Goal: Task Accomplishment & Management: Manage account settings

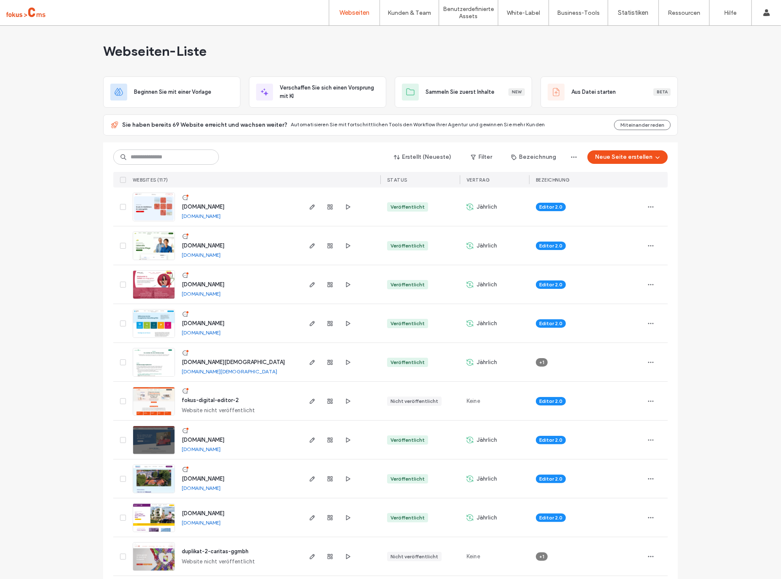
click at [140, 400] on img at bounding box center [153, 415] width 41 height 57
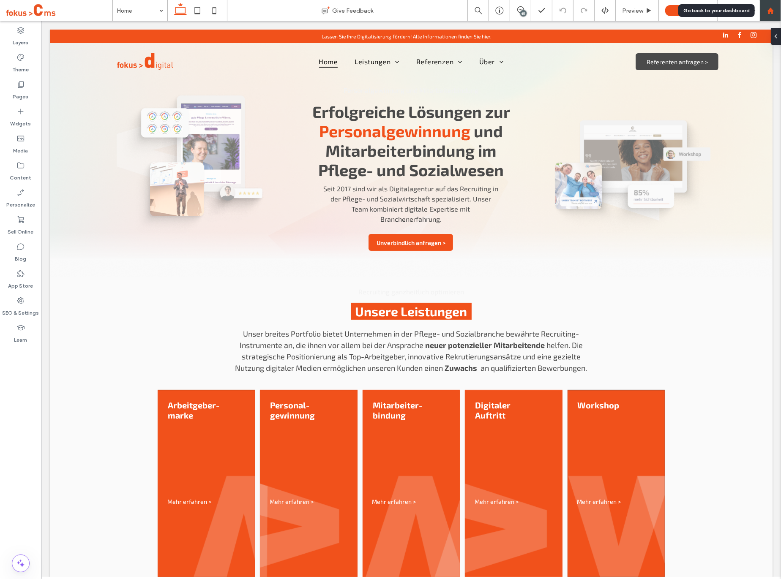
click at [768, 8] on icon at bounding box center [770, 10] width 7 height 7
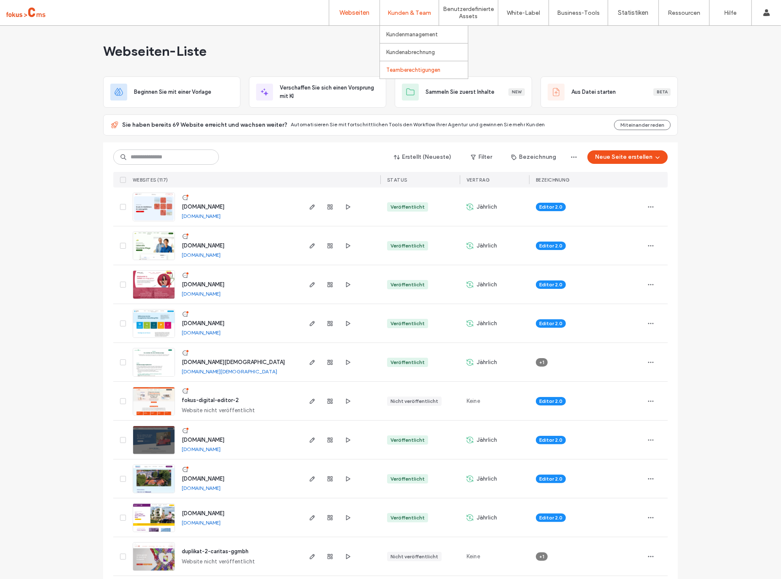
click at [396, 70] on label "Teamberechtigungen" at bounding box center [413, 70] width 54 height 6
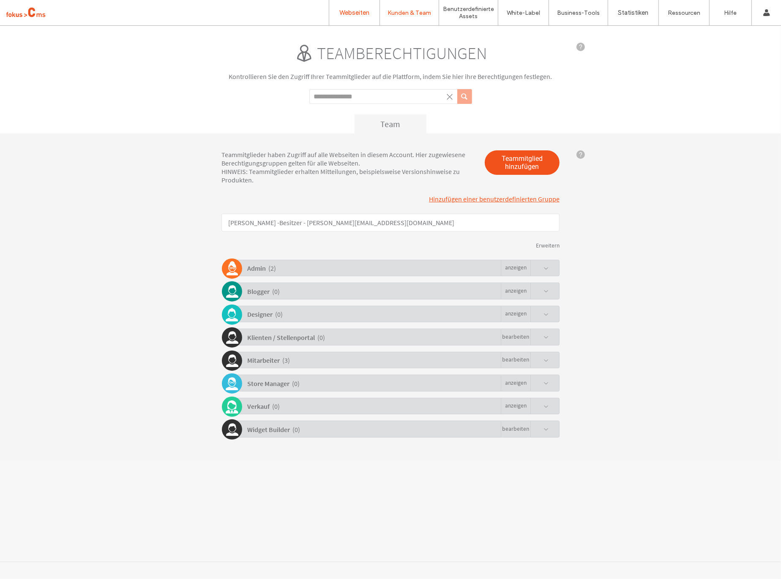
click at [349, 10] on label "Webseiten" at bounding box center [354, 13] width 30 height 8
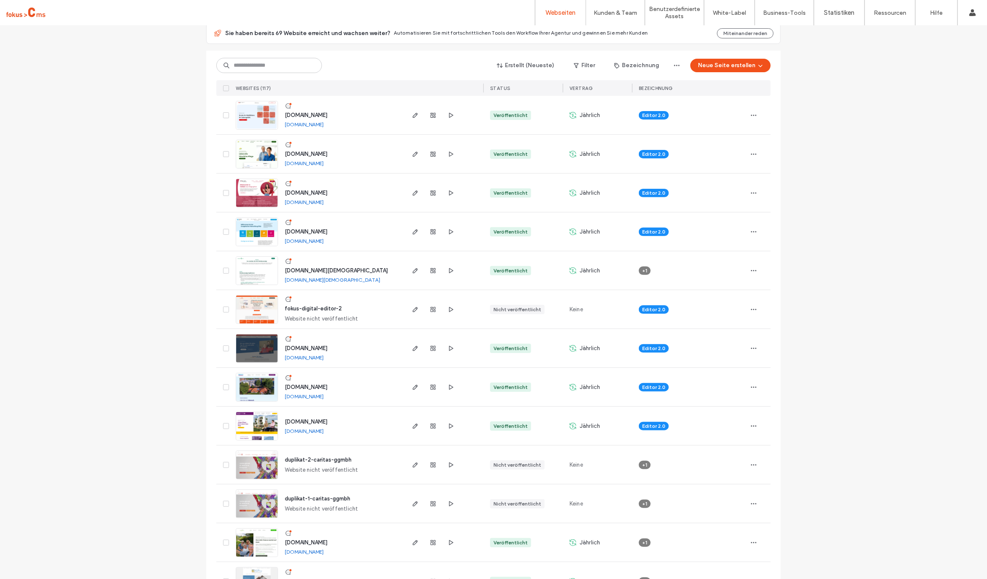
scroll to position [92, 0]
click at [250, 306] on img at bounding box center [256, 323] width 41 height 57
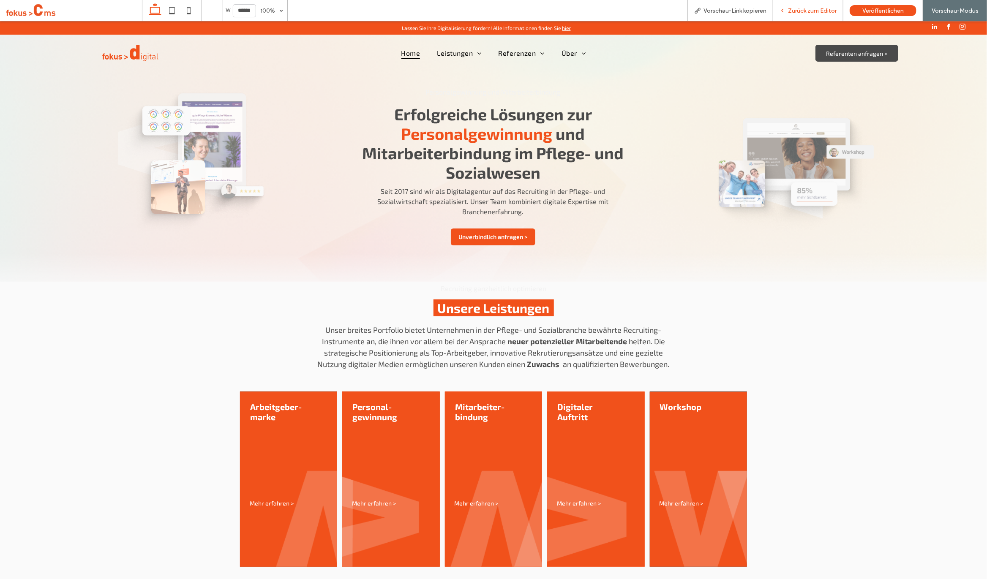
click at [793, 8] on span "Zurück zum Editor" at bounding box center [812, 10] width 49 height 7
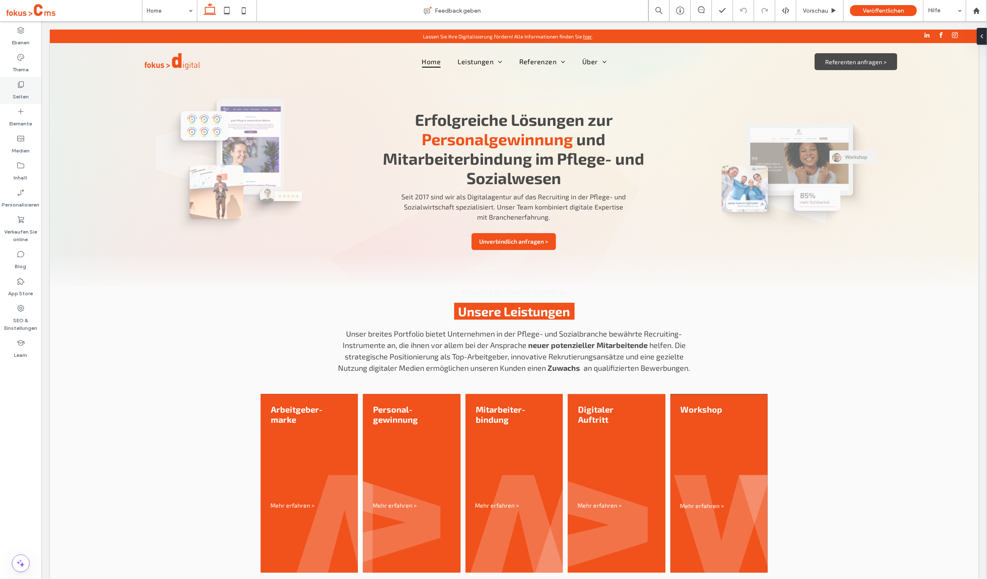
click at [30, 93] on div "Seiten" at bounding box center [20, 90] width 41 height 27
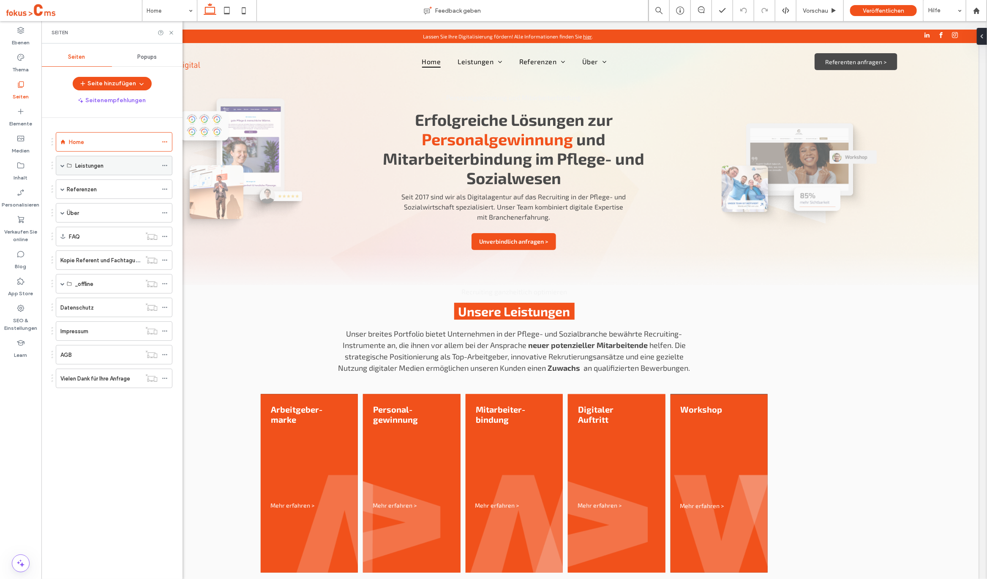
click at [61, 164] on span at bounding box center [62, 165] width 4 height 4
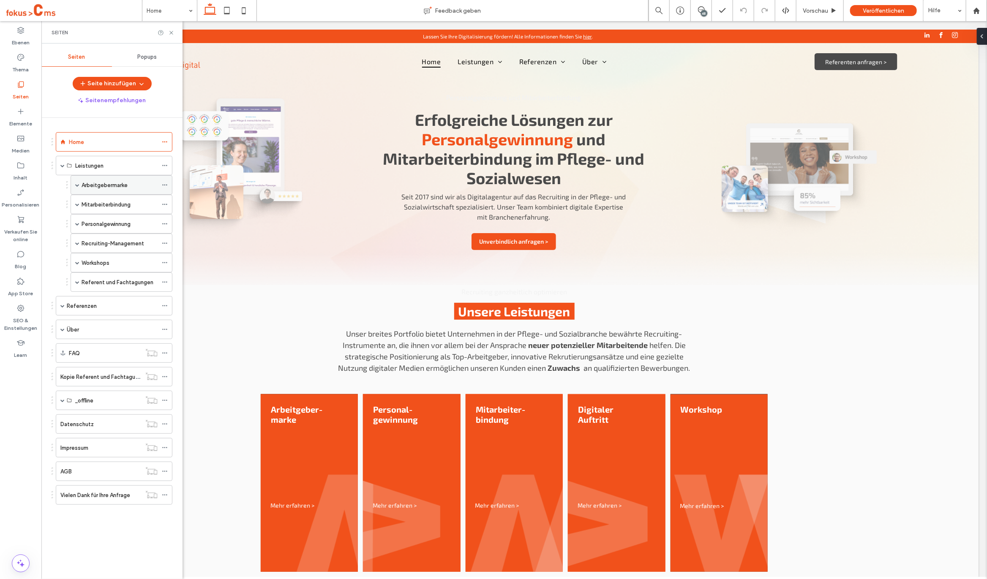
click at [79, 186] on span at bounding box center [77, 185] width 4 height 4
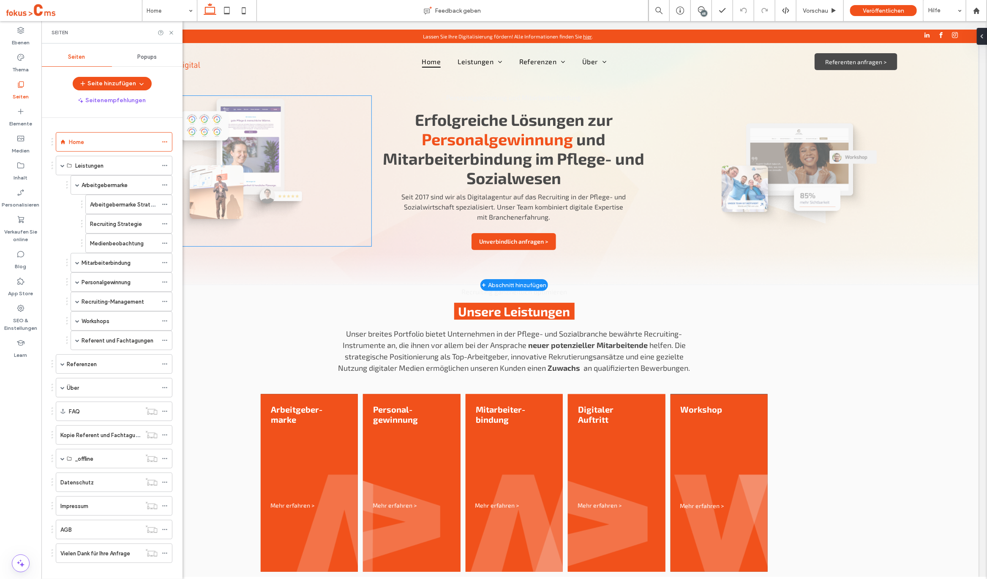
click at [350, 151] on img at bounding box center [229, 168] width 284 height 147
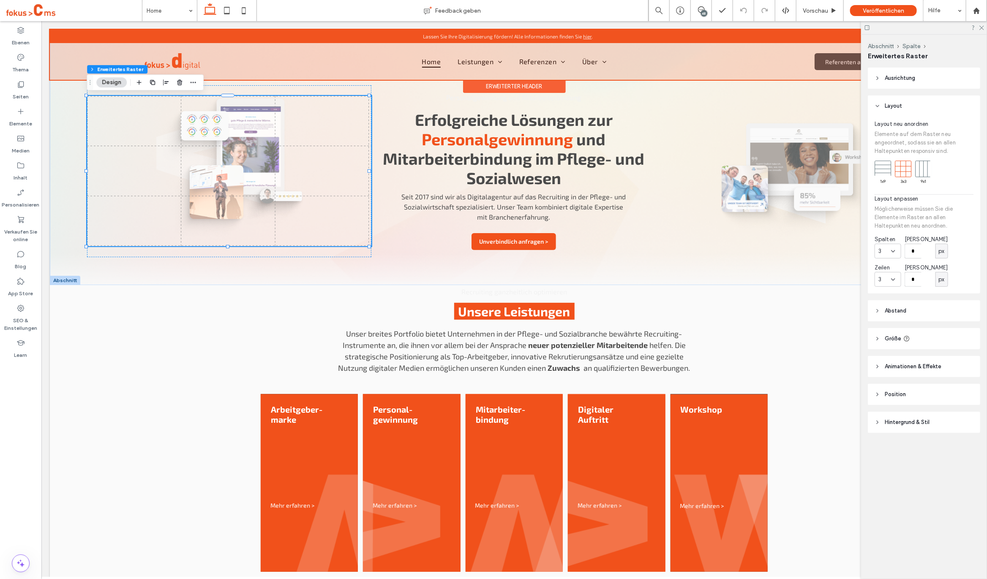
click at [475, 60] on div at bounding box center [513, 54] width 929 height 50
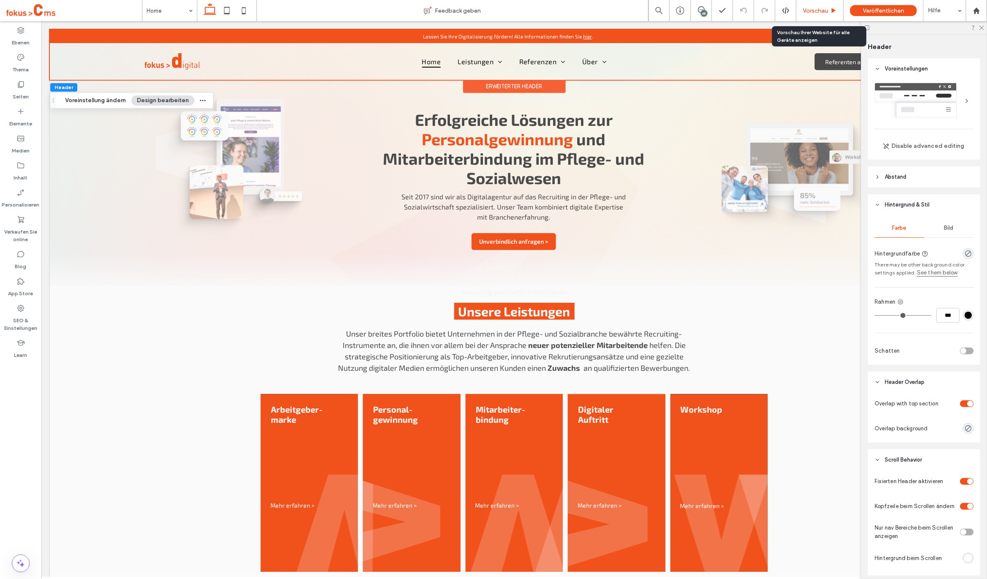
click at [817, 9] on span "Vorschau" at bounding box center [815, 10] width 25 height 7
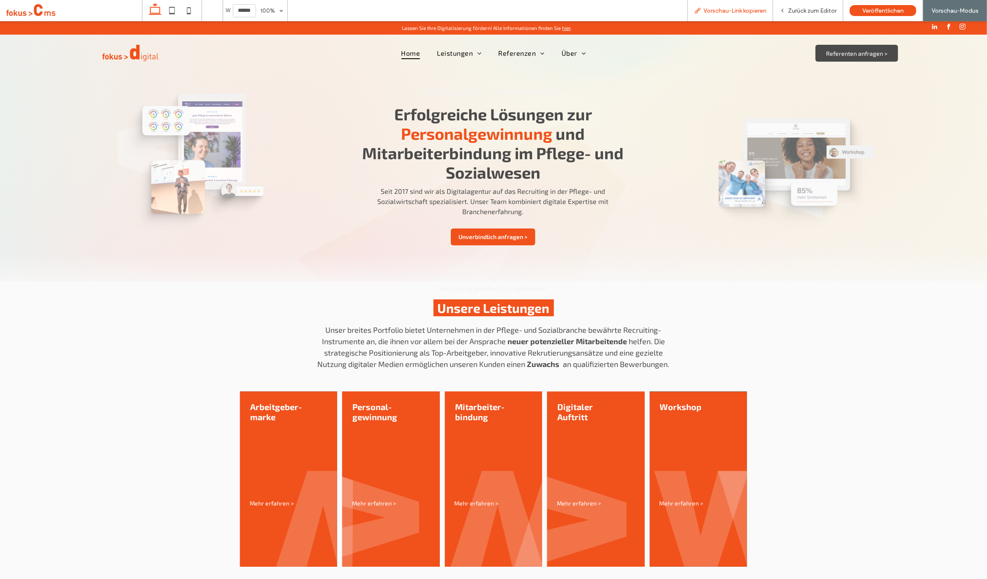
click at [711, 11] on span "Vorschau-Link kopieren" at bounding box center [734, 10] width 63 height 7
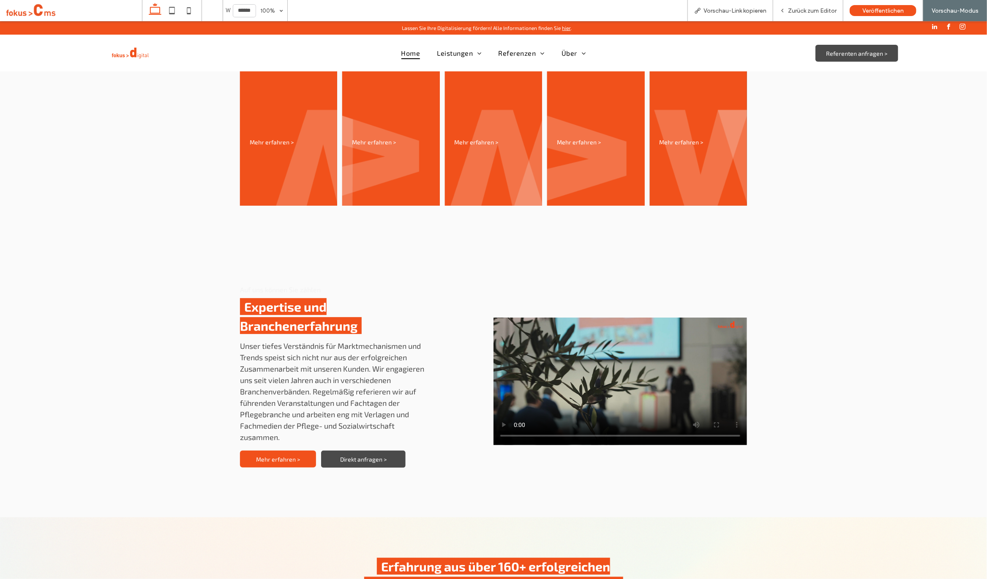
scroll to position [373, 0]
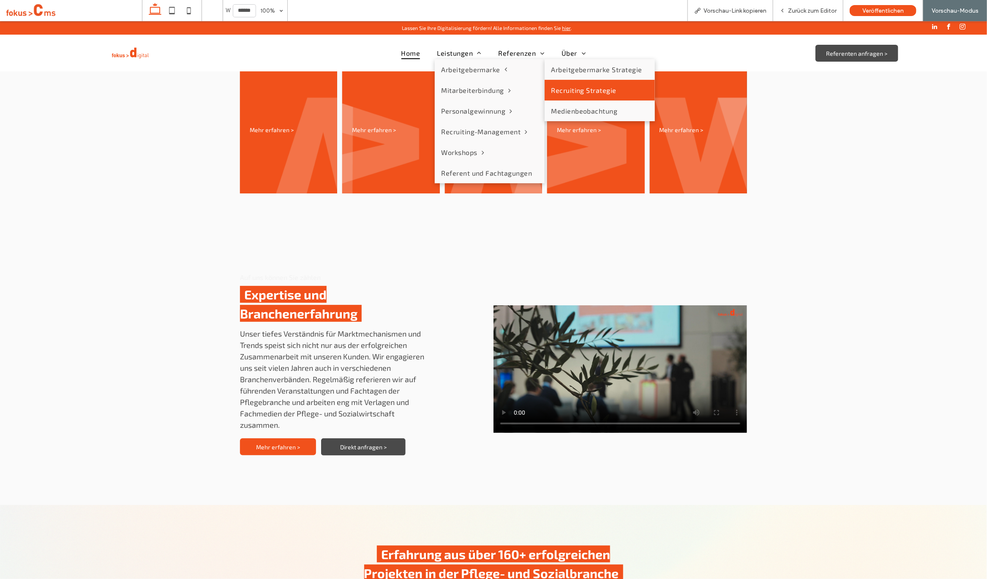
click at [556, 86] on link "Recruiting Strategie" at bounding box center [600, 89] width 110 height 21
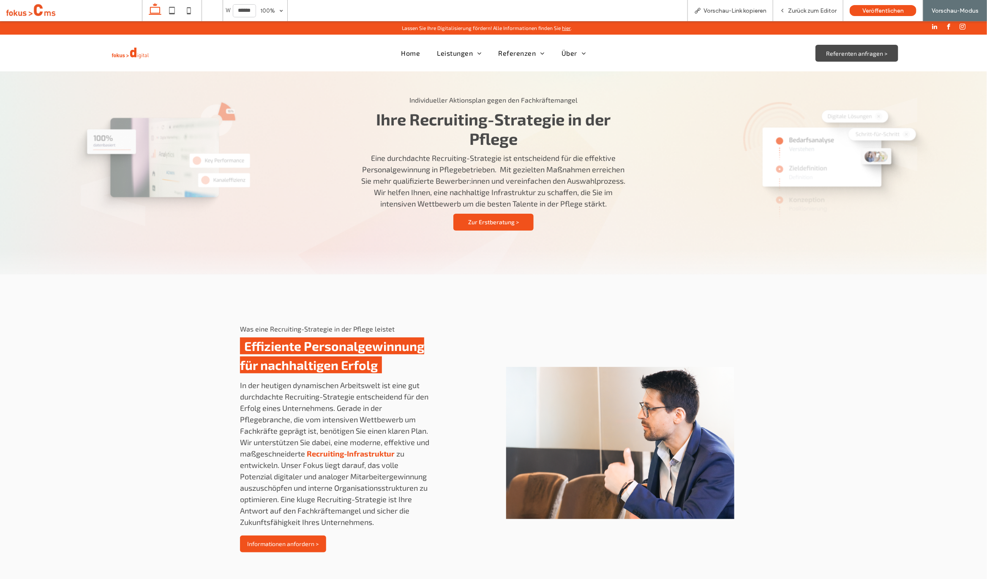
scroll to position [21, 0]
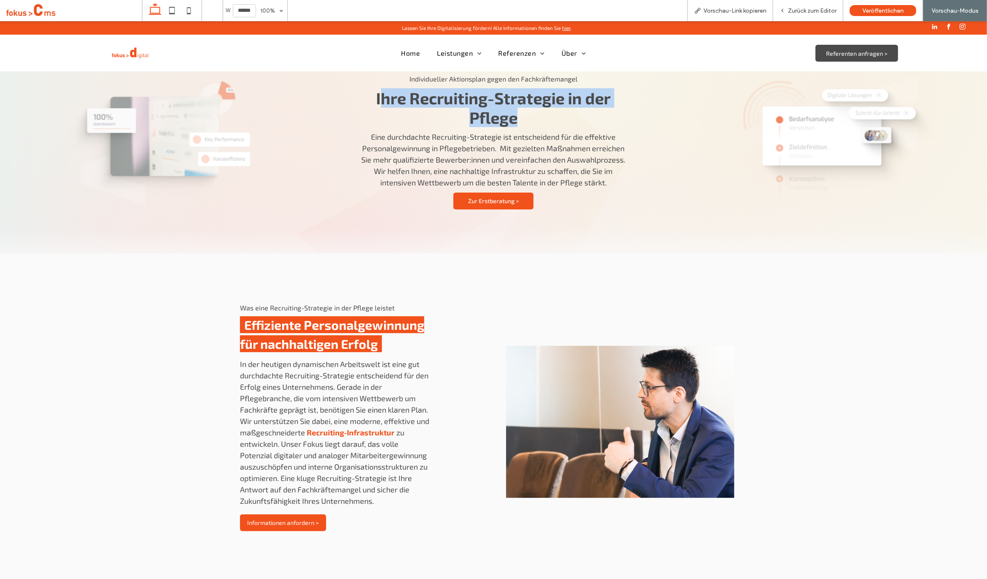
click at [522, 113] on h1 "Ihre Recruiting-Strategie in der Pflege" at bounding box center [493, 107] width 269 height 39
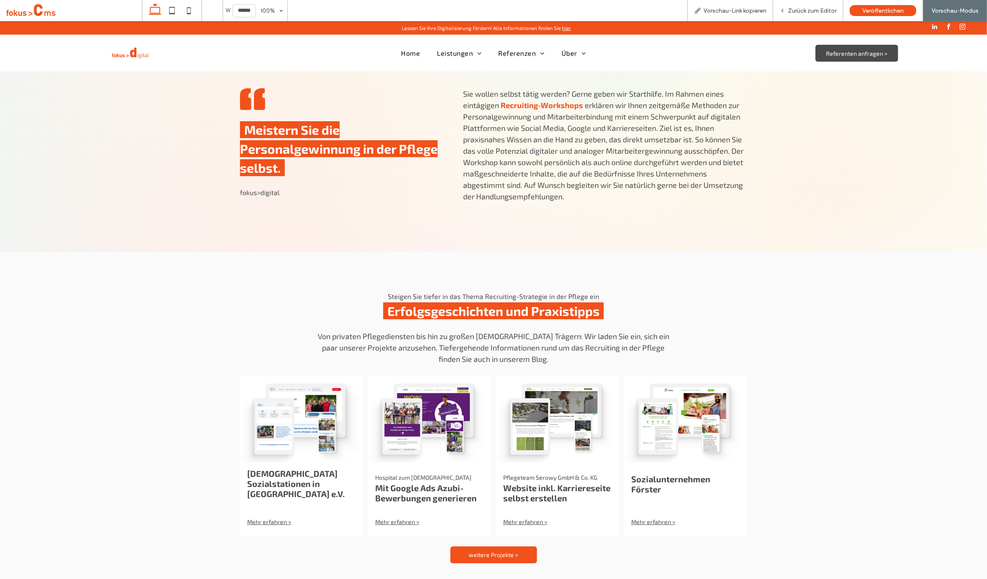
scroll to position [1862, 0]
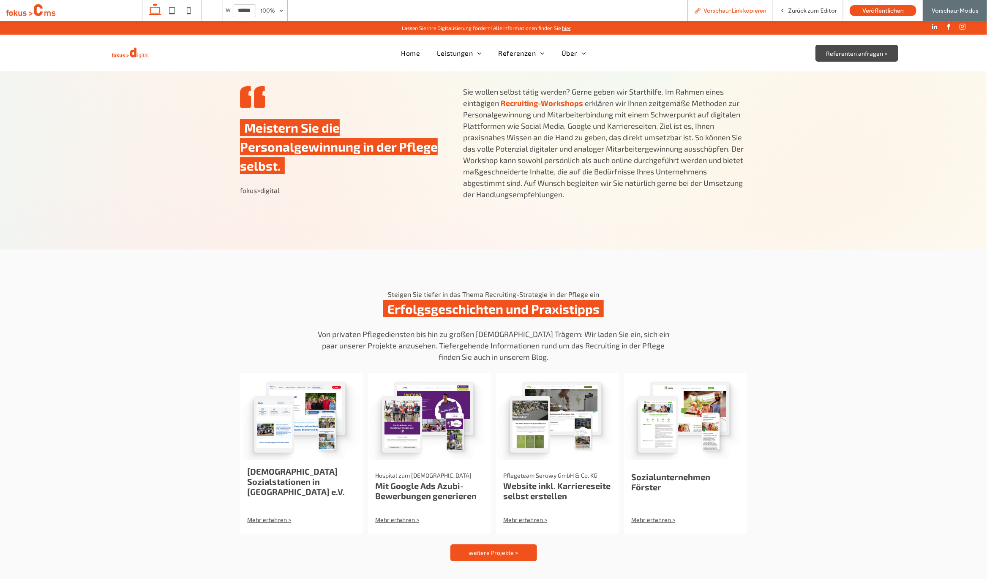
click at [745, 13] on span "Vorschau-Link kopieren" at bounding box center [734, 10] width 63 height 7
click at [797, 11] on span "Zurück zum Editor" at bounding box center [812, 10] width 49 height 7
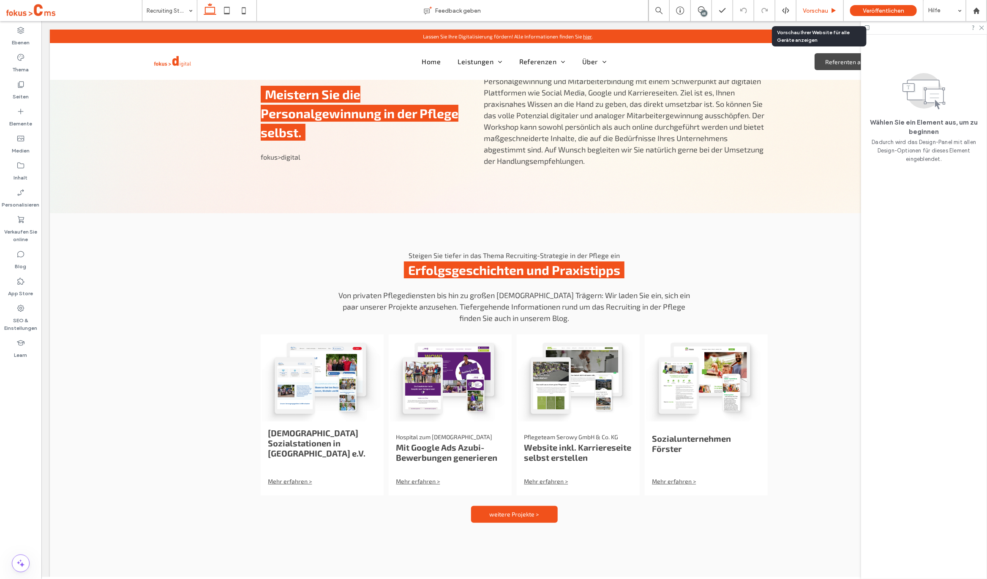
click at [817, 13] on span "Vorschau" at bounding box center [815, 10] width 25 height 7
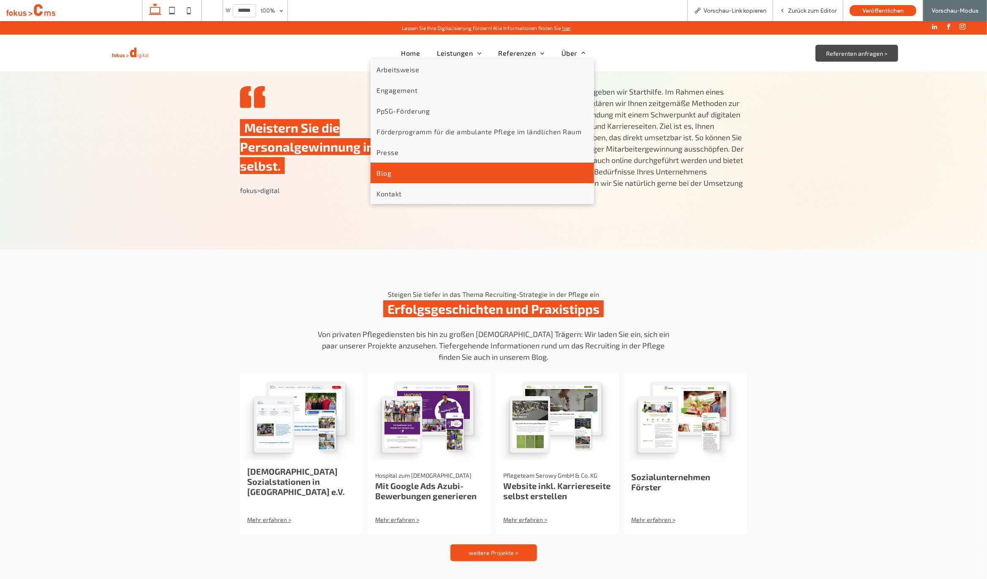
click at [388, 176] on span "Blog" at bounding box center [384, 173] width 15 height 8
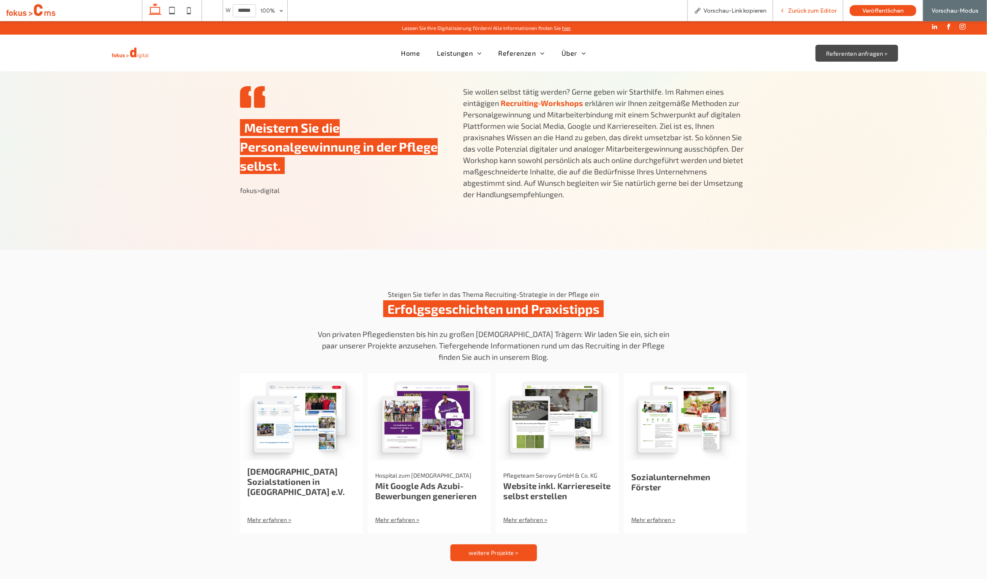
click at [811, 10] on span "Zurück zum Editor" at bounding box center [812, 10] width 49 height 7
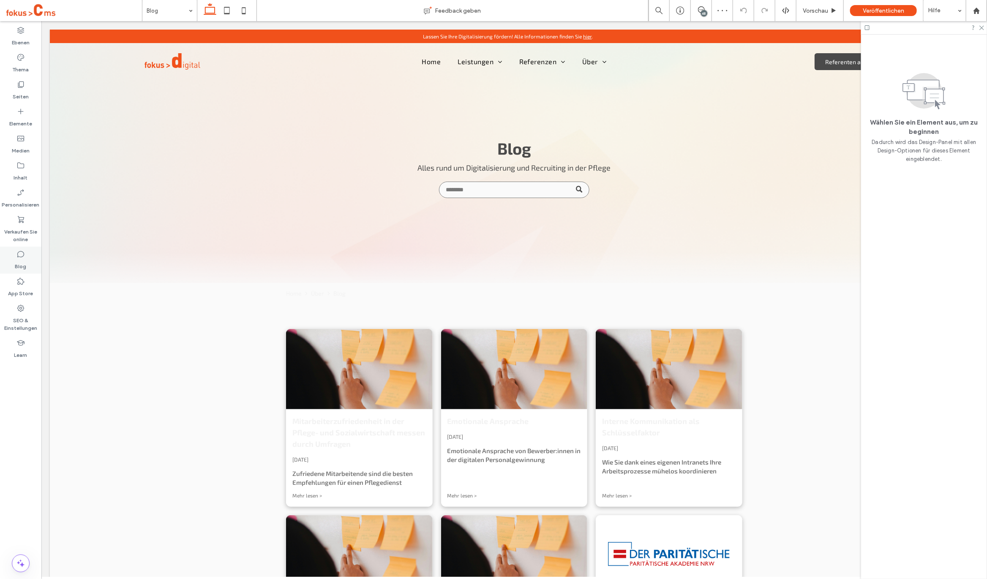
click at [12, 259] on div "Blog" at bounding box center [20, 260] width 41 height 27
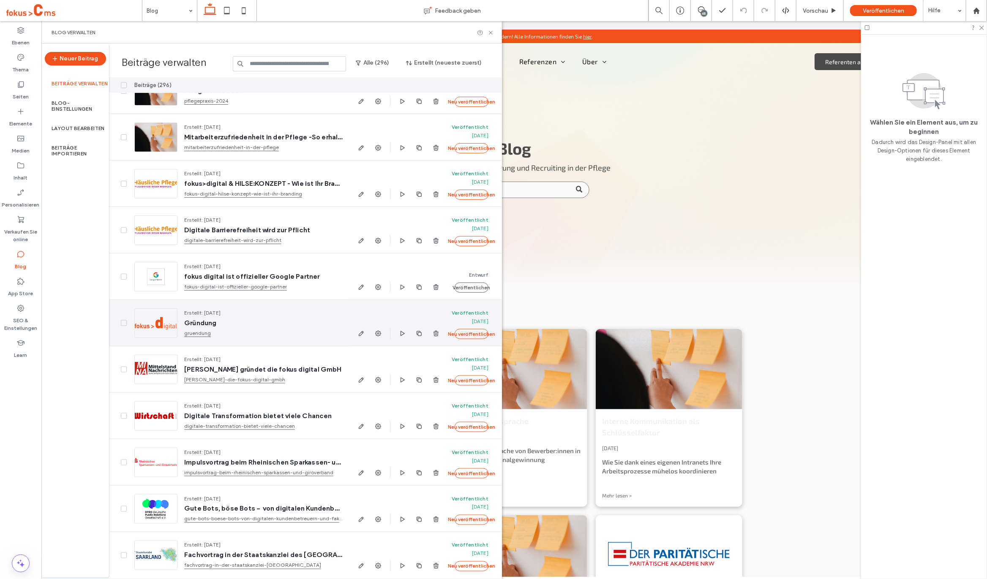
scroll to position [2697, 0]
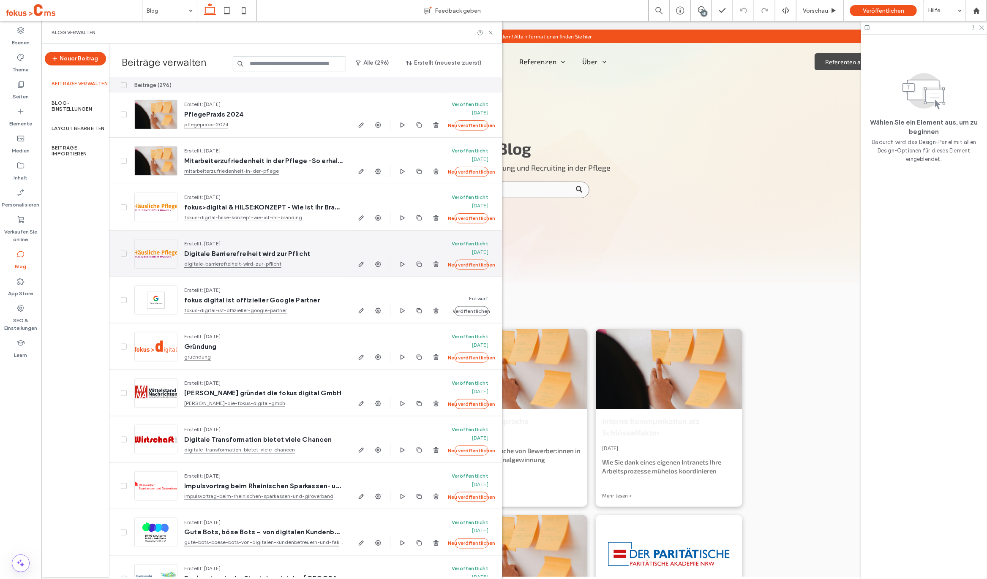
click at [233, 254] on span "Digitale Barrierefreiheit wird zur Pflicht" at bounding box center [263, 254] width 158 height 8
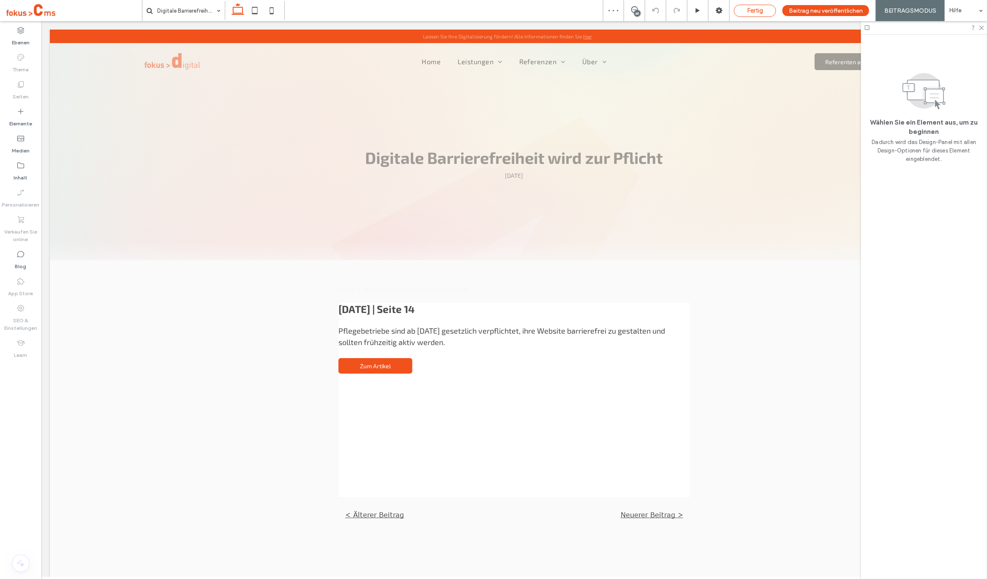
click at [762, 12] on span "Fertig" at bounding box center [755, 11] width 16 height 8
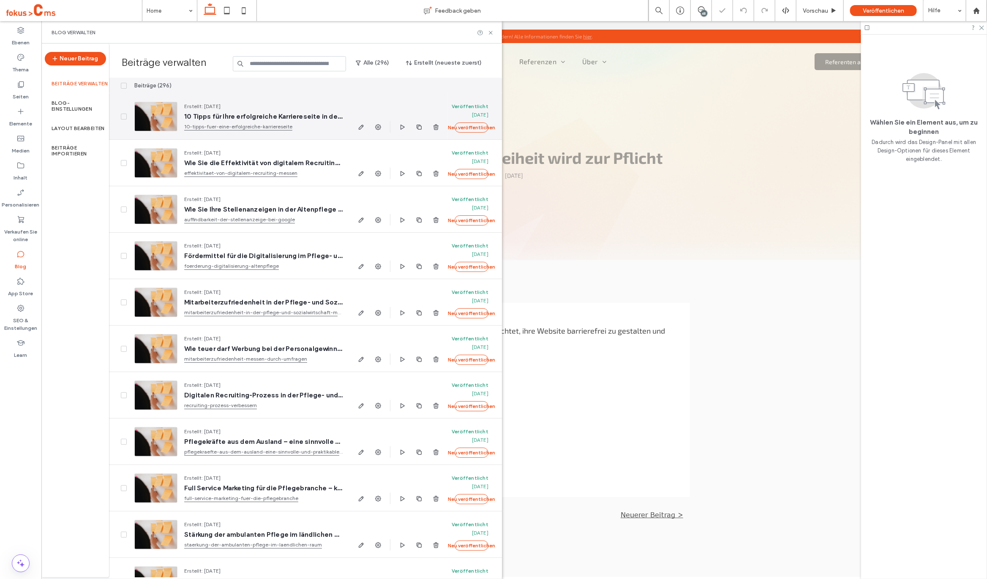
click at [157, 117] on div at bounding box center [155, 117] width 43 height 30
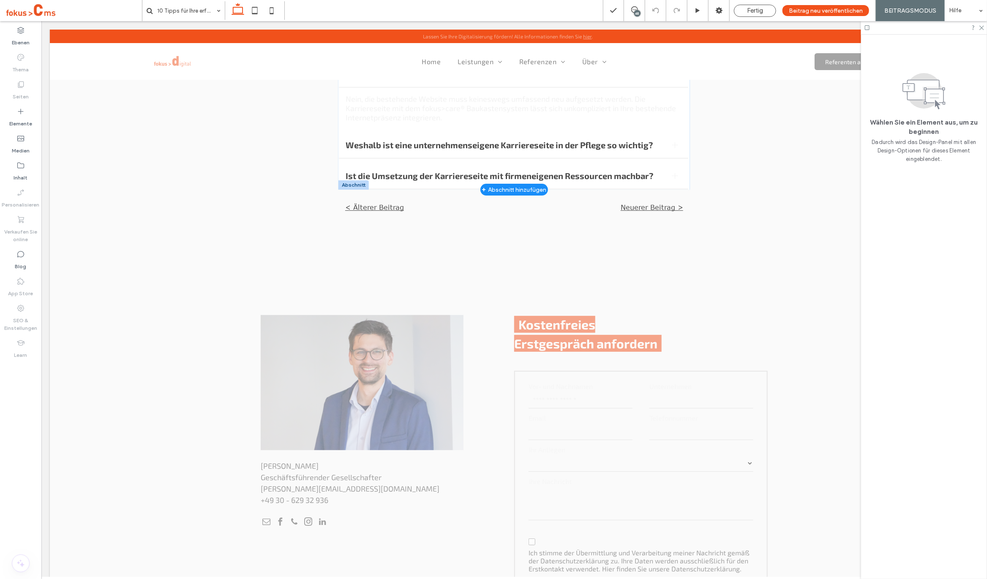
scroll to position [1837, 0]
click at [767, 8] on div "Fertig" at bounding box center [754, 11] width 41 height 8
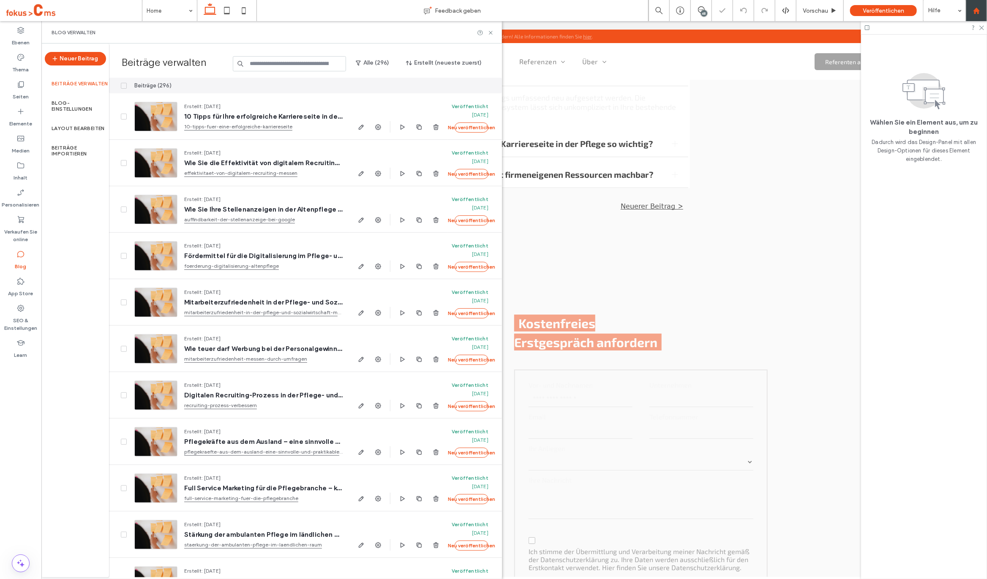
click at [976, 11] on use at bounding box center [976, 10] width 6 height 6
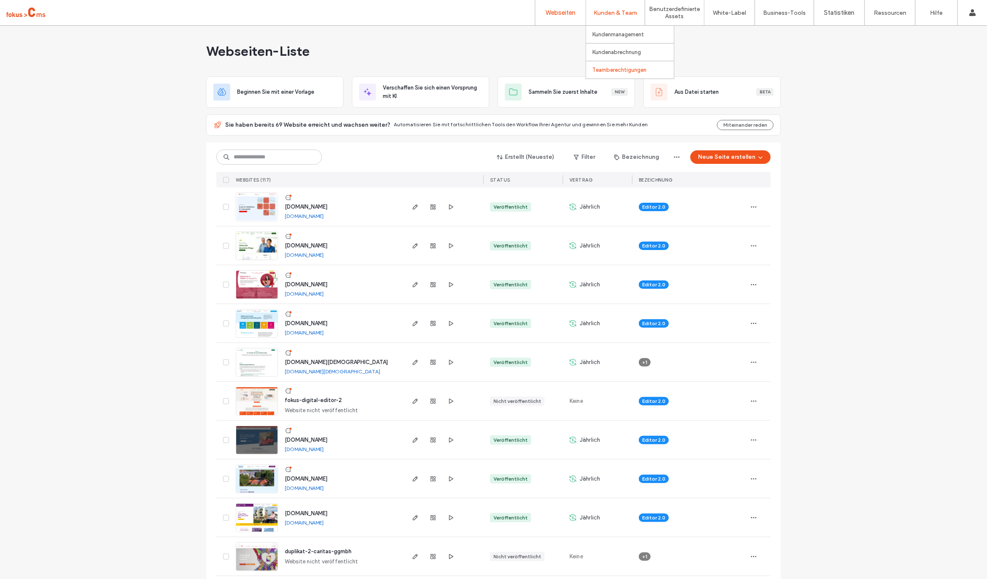
click at [610, 67] on label "Teamberechtigungen" at bounding box center [619, 70] width 54 height 6
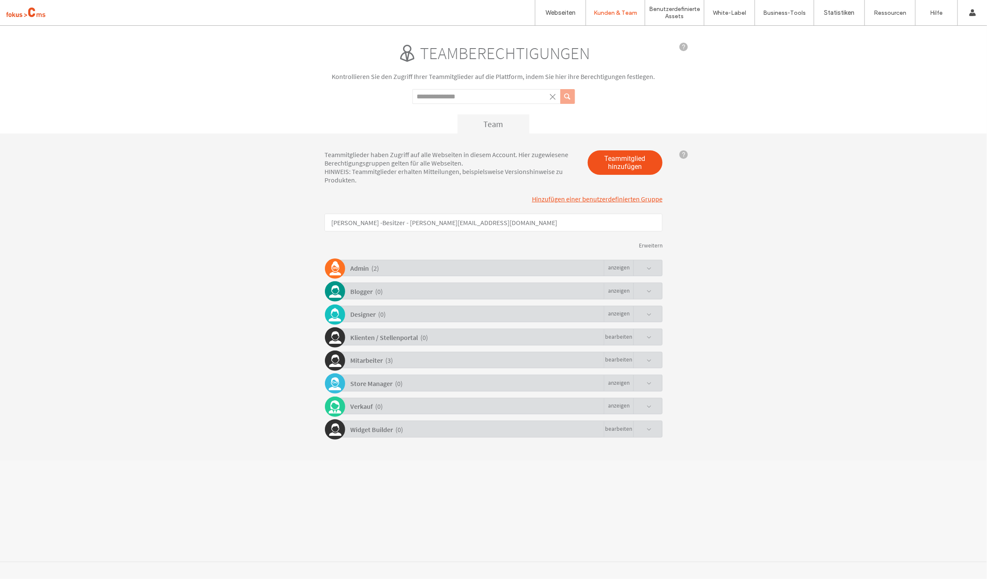
click at [648, 268] on span at bounding box center [648, 268] width 5 height 5
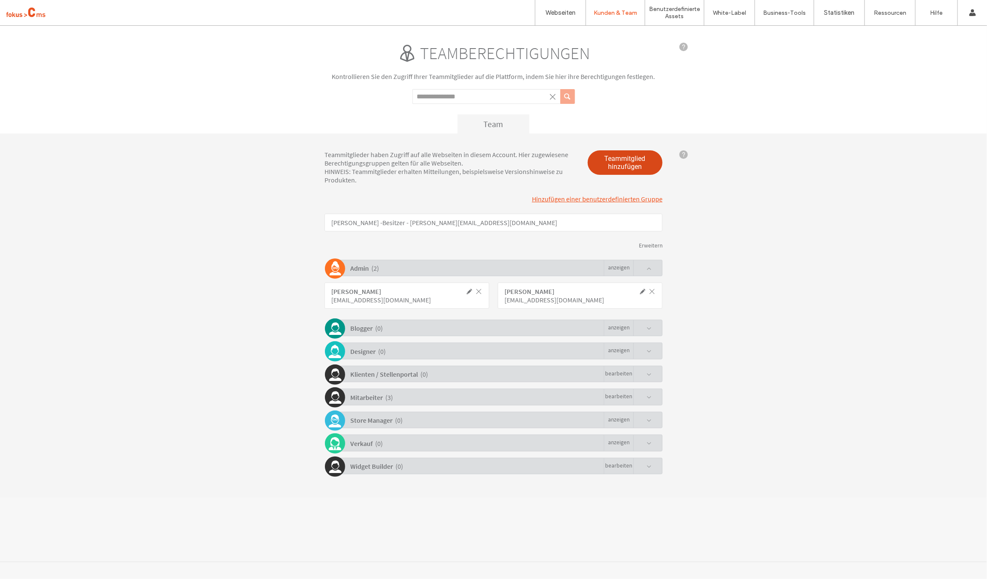
click at [636, 169] on span "Teammitglied hinzufügen" at bounding box center [625, 162] width 75 height 25
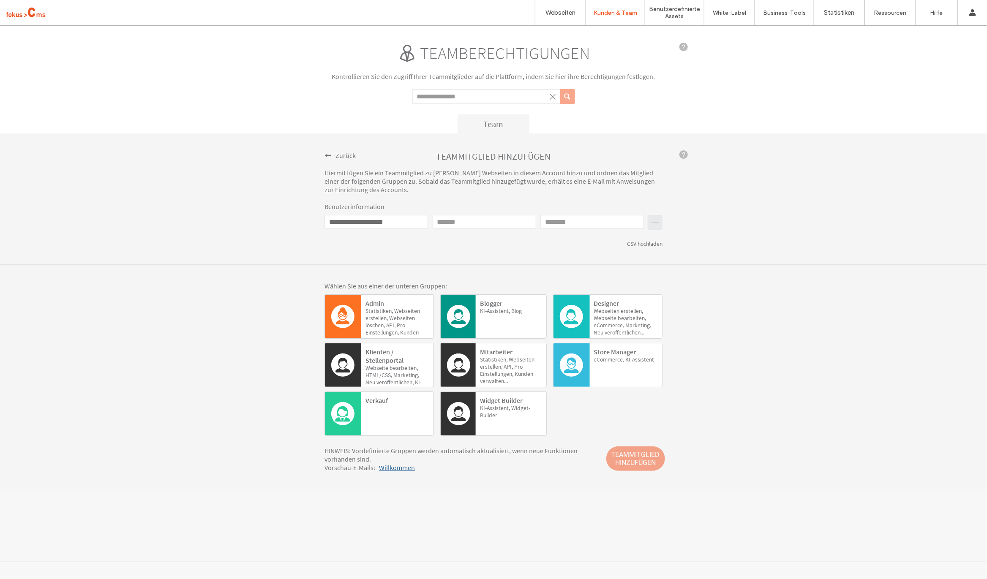
type input "**********"
type input "****"
type input "**********"
click input "****"
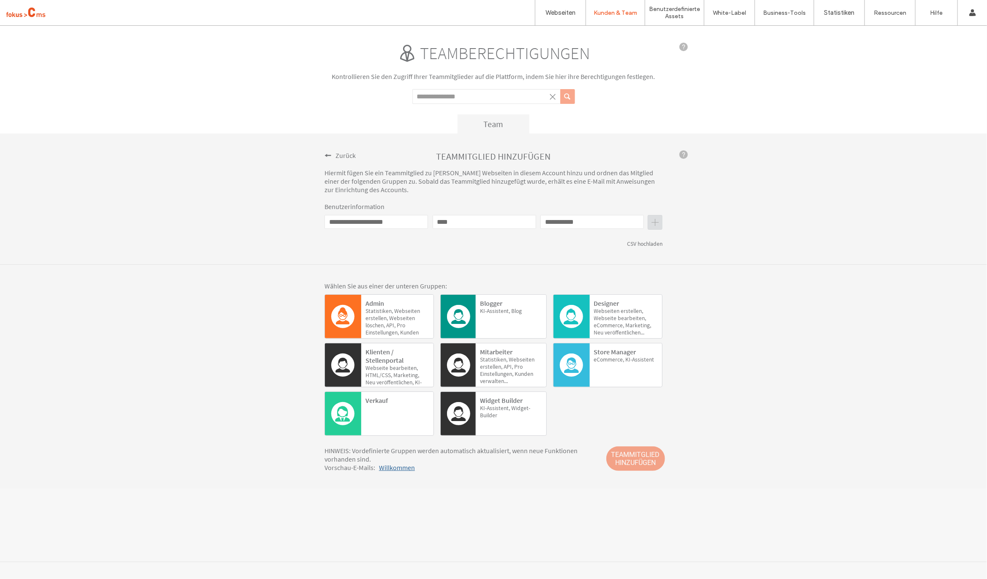
paste input "**"
type input "******"
click at [384, 305] on b "Admin" at bounding box center [374, 303] width 19 height 8
click at [0, 25] on span "Kunden" at bounding box center [0, 25] width 0 height 0
click at [640, 452] on span "TEAMMITGLIED HINZUFÜGEN" at bounding box center [635, 458] width 59 height 25
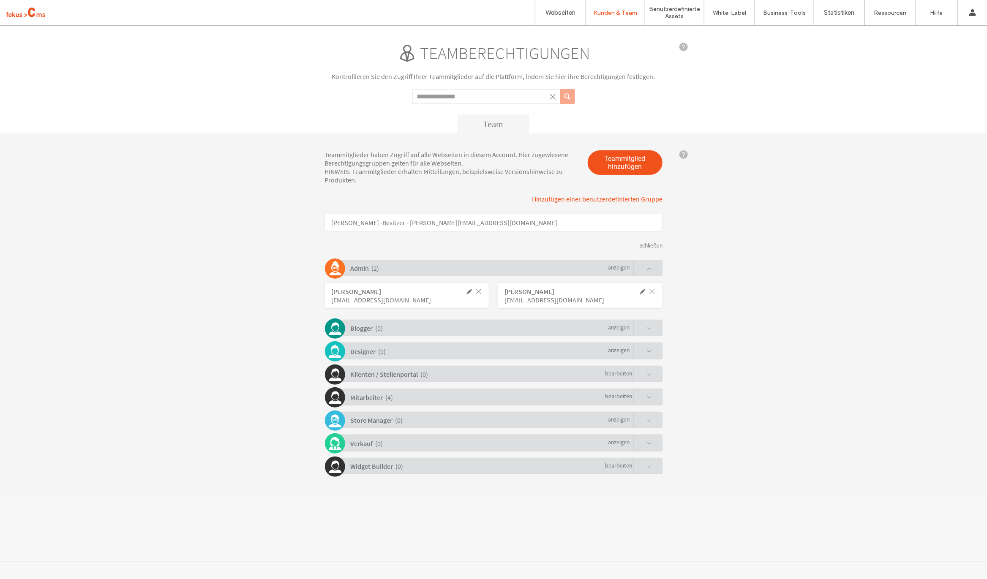
click at [650, 395] on span at bounding box center [648, 397] width 5 height 5
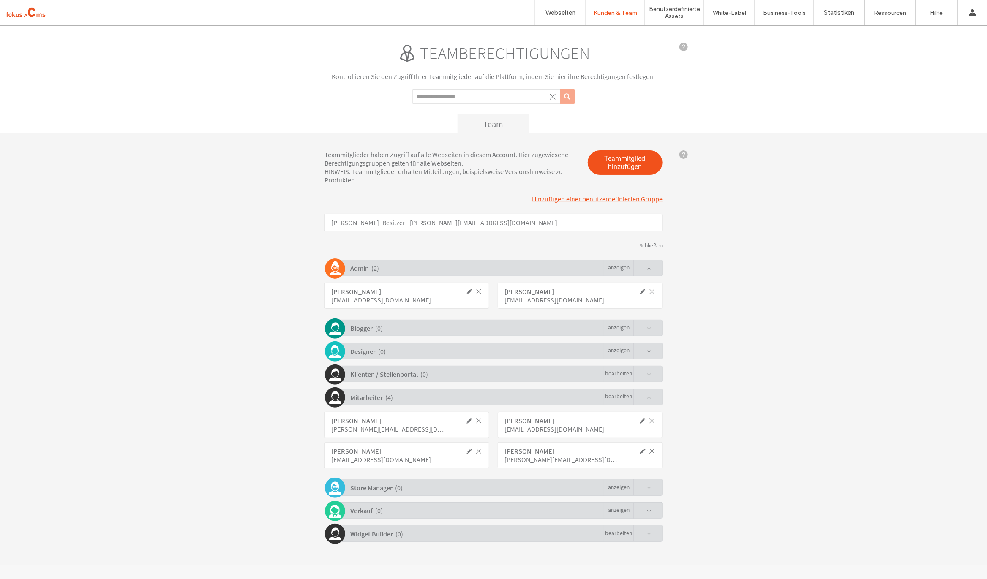
click span
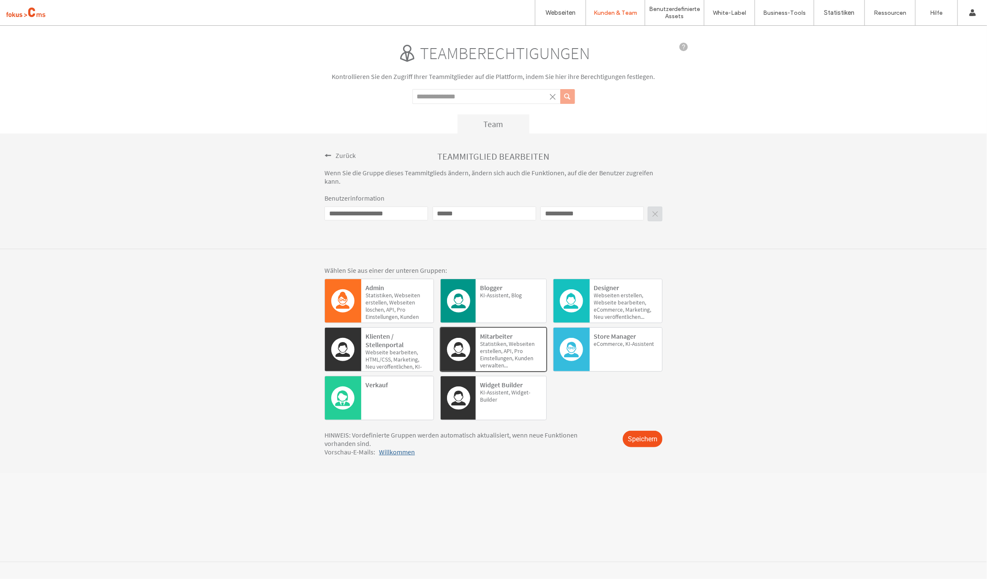
click at [557, 493] on div "**********" at bounding box center [493, 293] width 987 height 536
click span
click at [549, 9] on label "Webseiten" at bounding box center [560, 13] width 30 height 8
